Goal: Find specific page/section: Find specific page/section

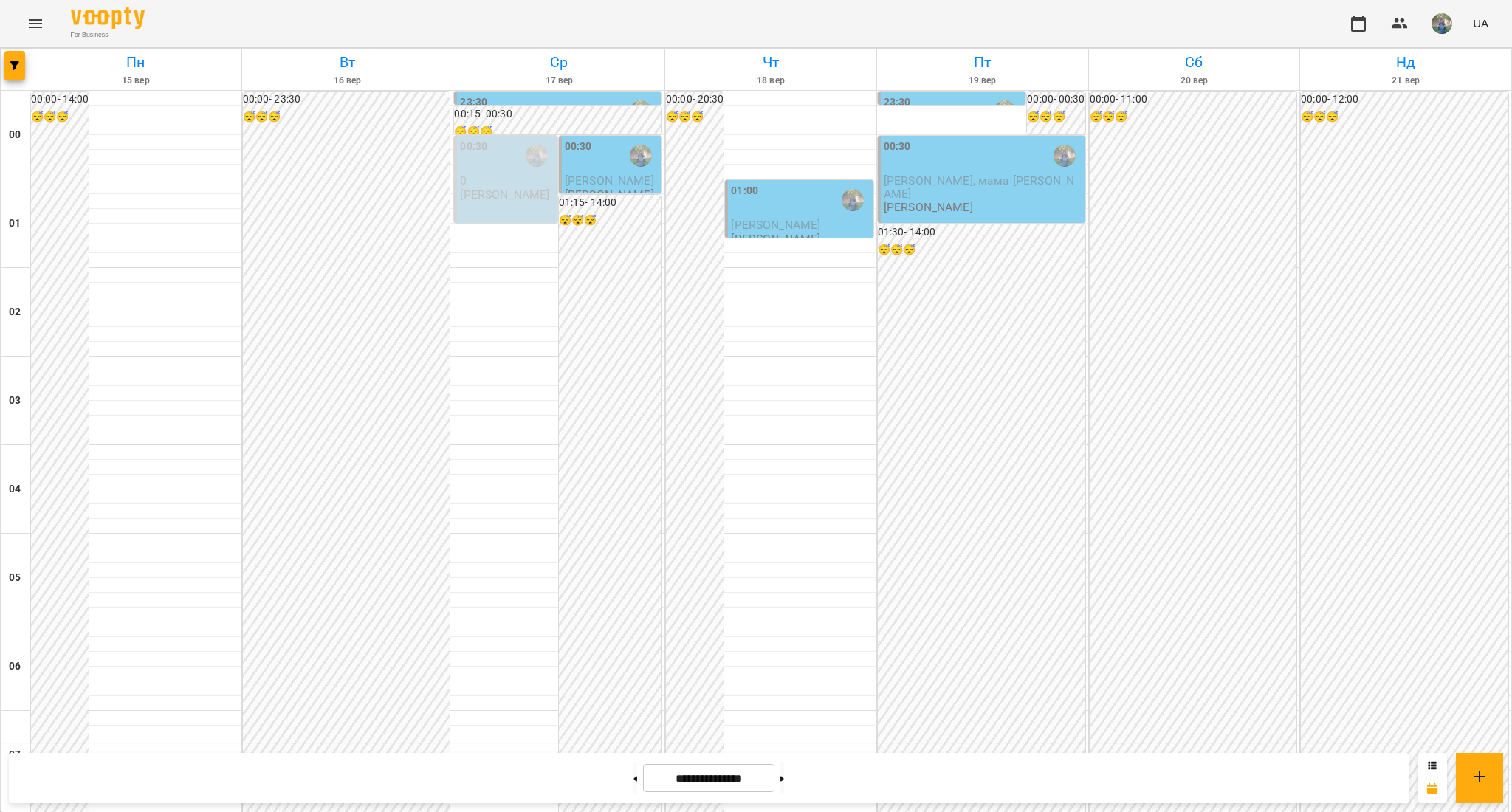
scroll to position [1176, 0]
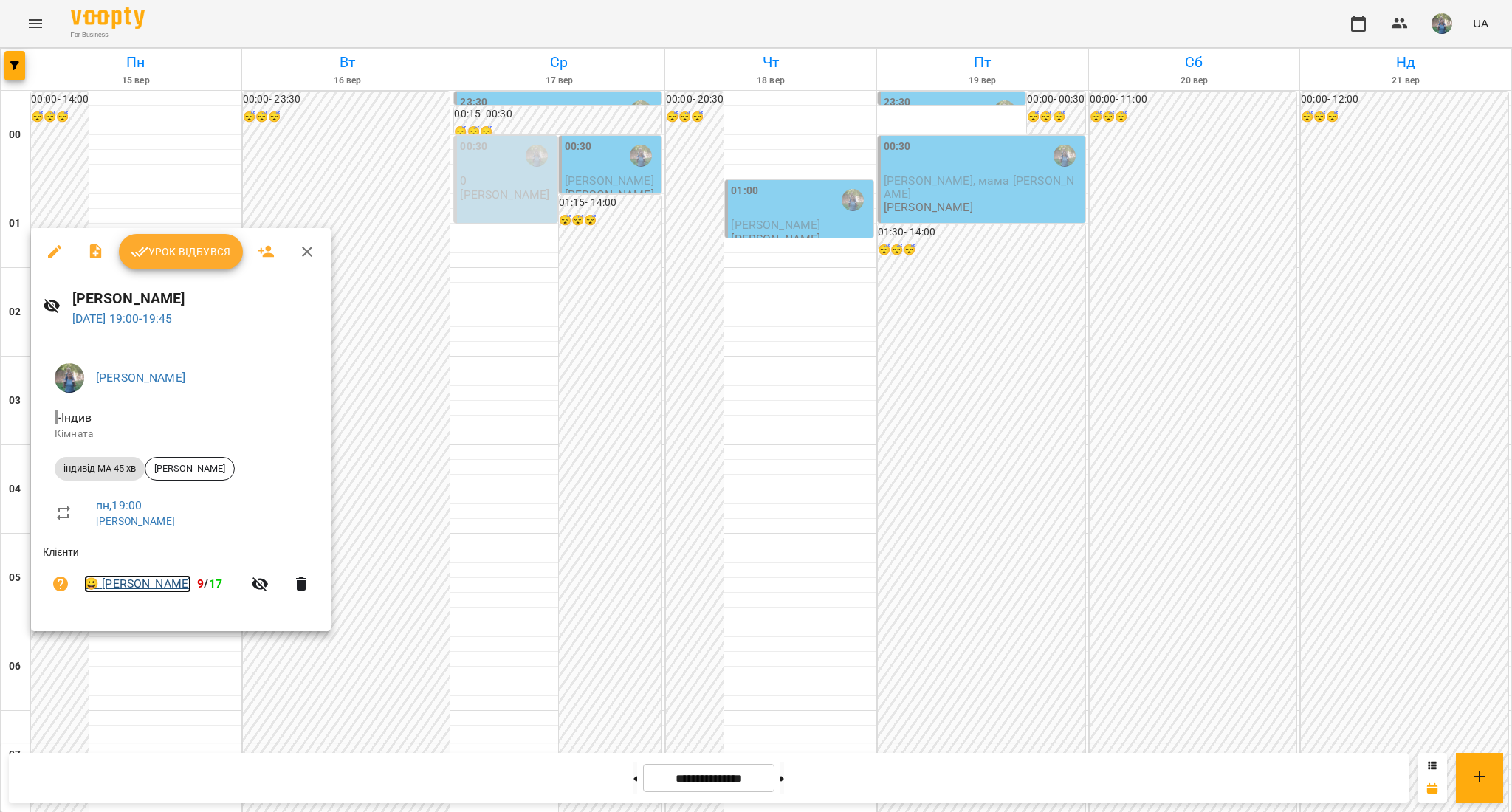
click at [124, 590] on link "😀 [PERSON_NAME]" at bounding box center [137, 584] width 107 height 18
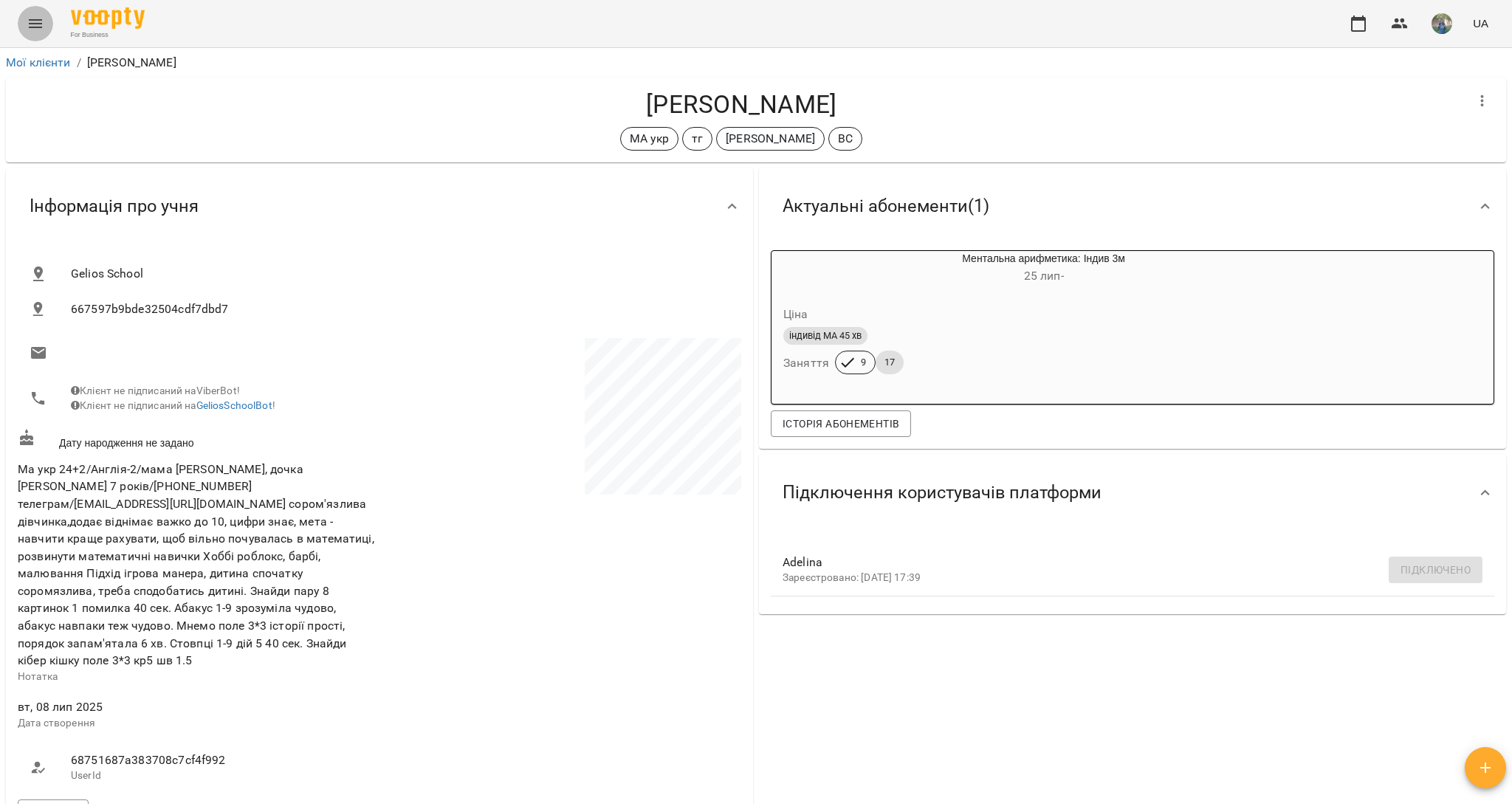
click at [25, 29] on button "Menu" at bounding box center [35, 24] width 35 height 35
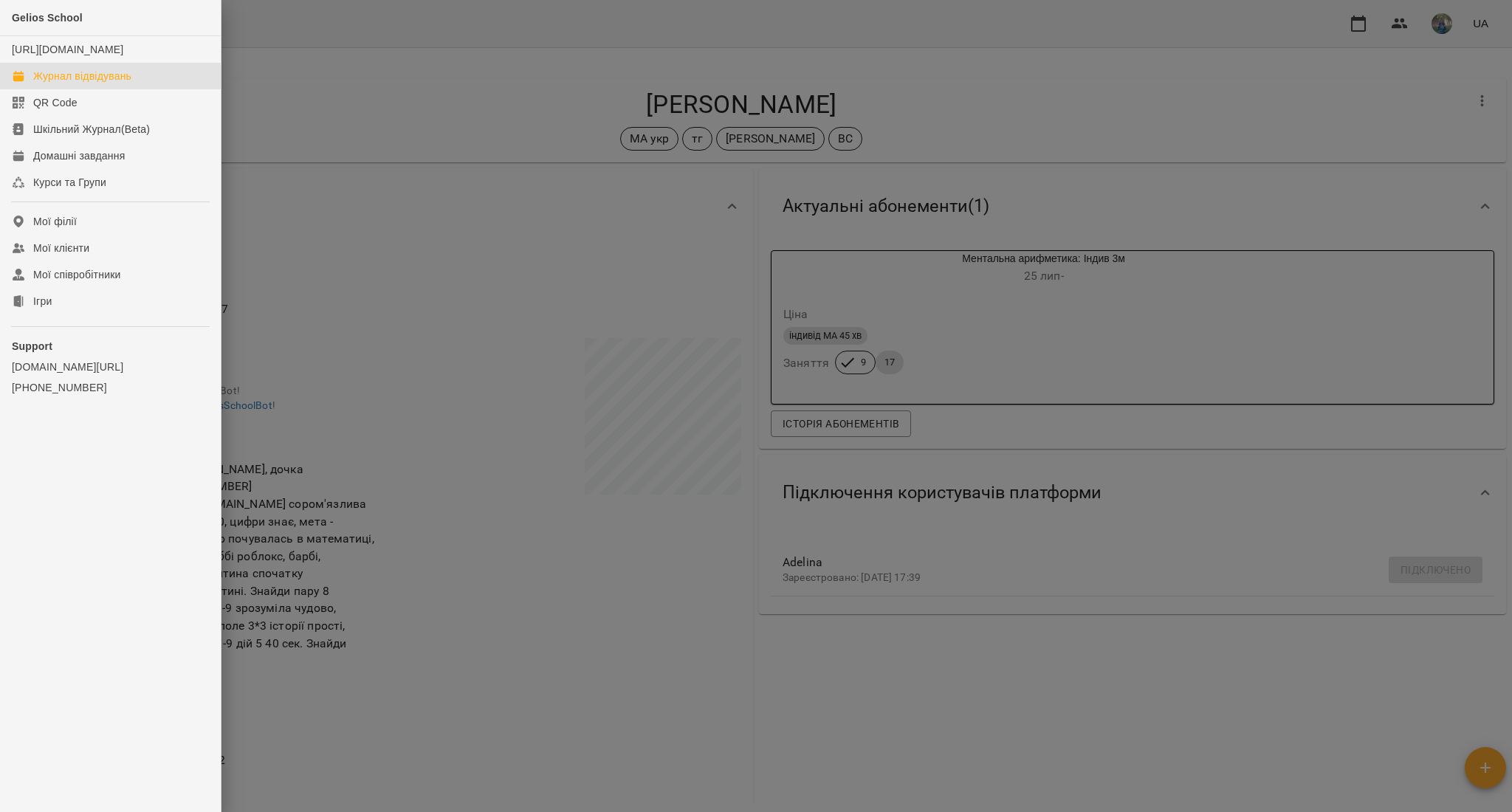
click at [96, 83] on div "Журнал відвідувань" at bounding box center [82, 76] width 98 height 15
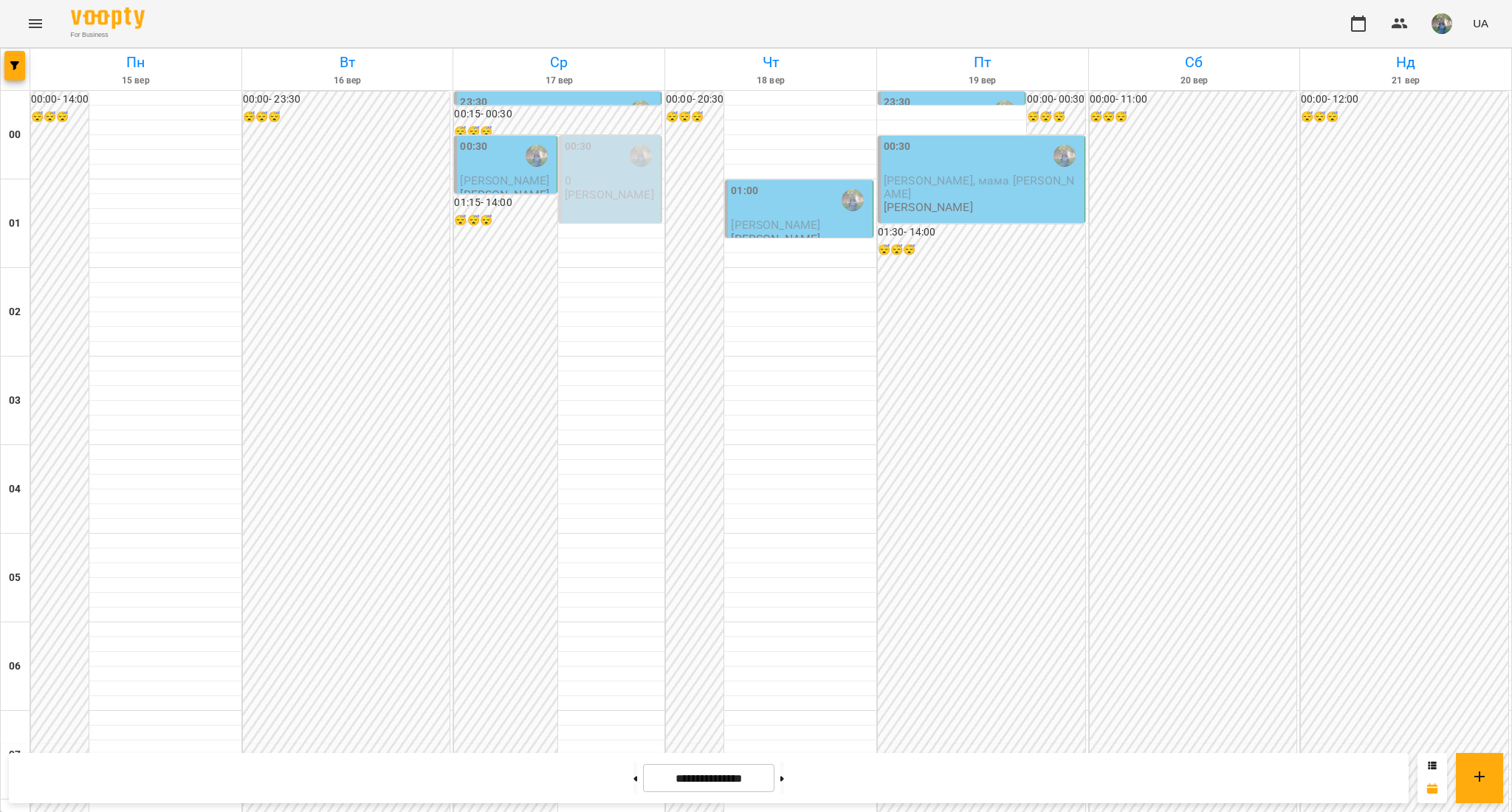
scroll to position [1471, 0]
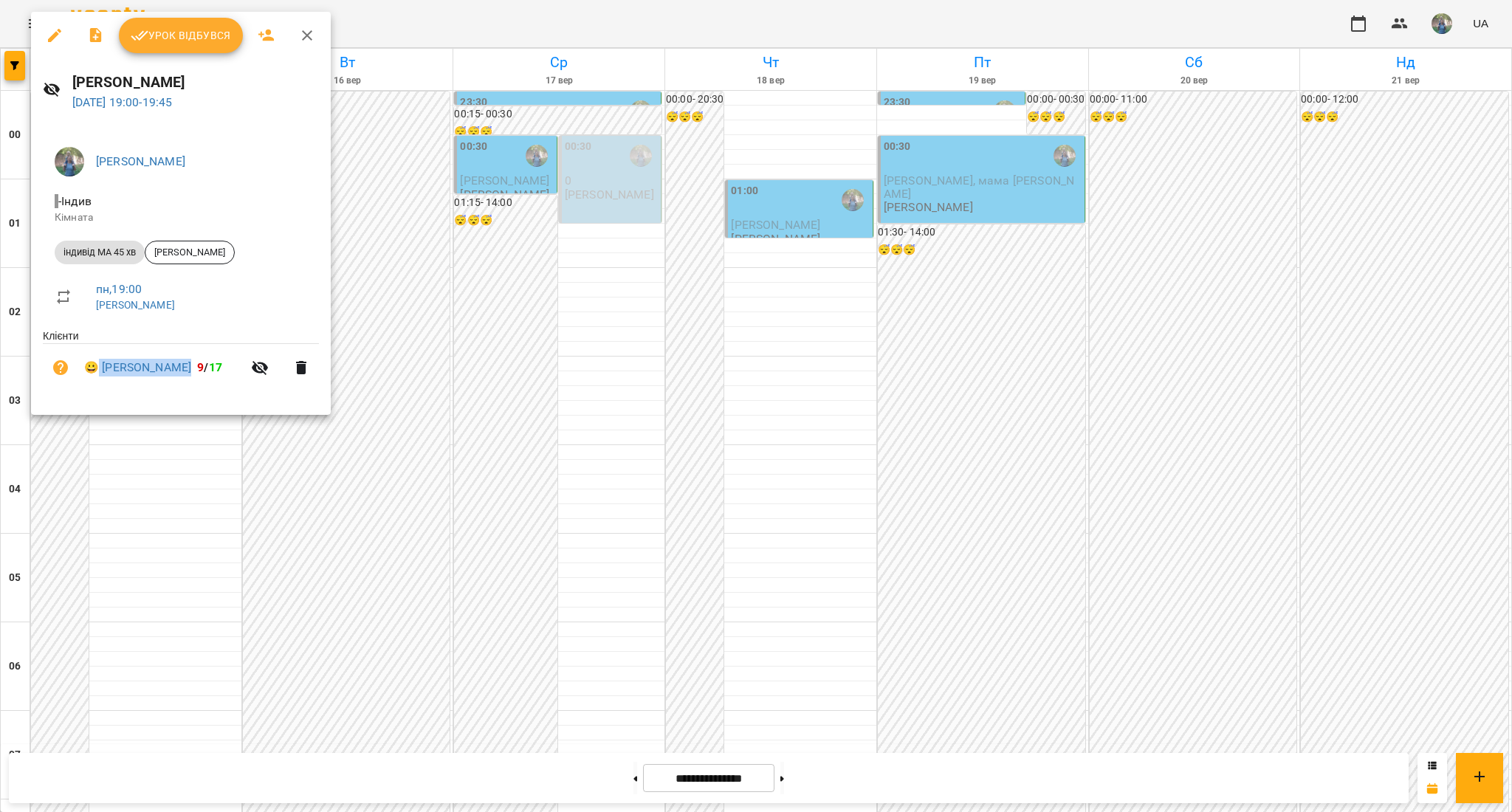
drag, startPoint x: 95, startPoint y: 355, endPoint x: 208, endPoint y: 364, distance: 113.4
click at [208, 364] on li "😀 [PERSON_NAME] 9 / 17" at bounding box center [181, 368] width 277 height 47
copy link "[PERSON_NAME]"
